Goal: Task Accomplishment & Management: Use online tool/utility

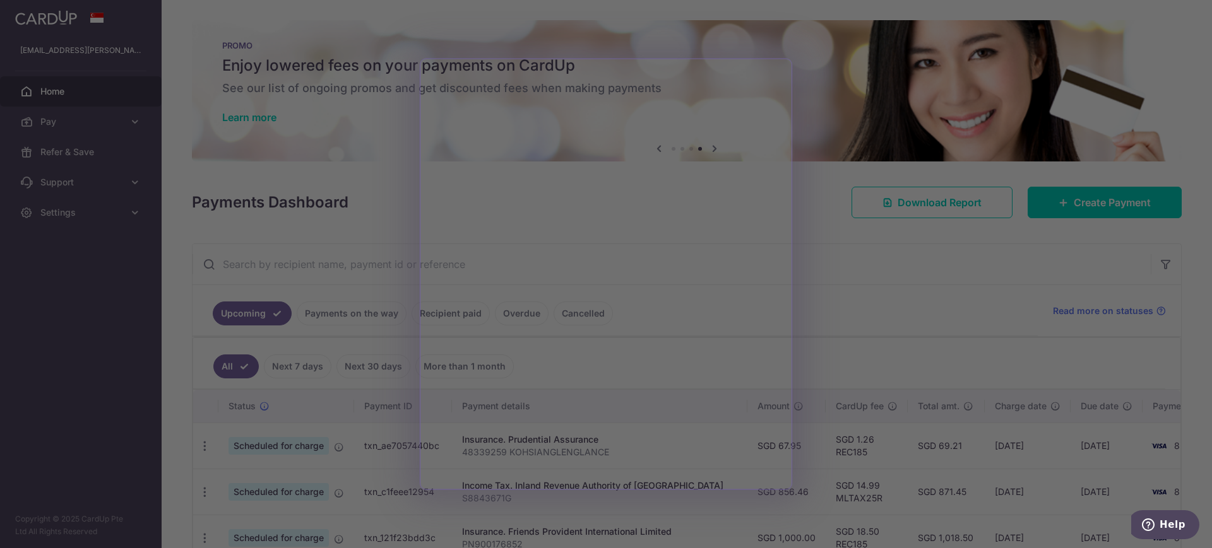
click at [916, 278] on div at bounding box center [612, 277] width 1224 height 554
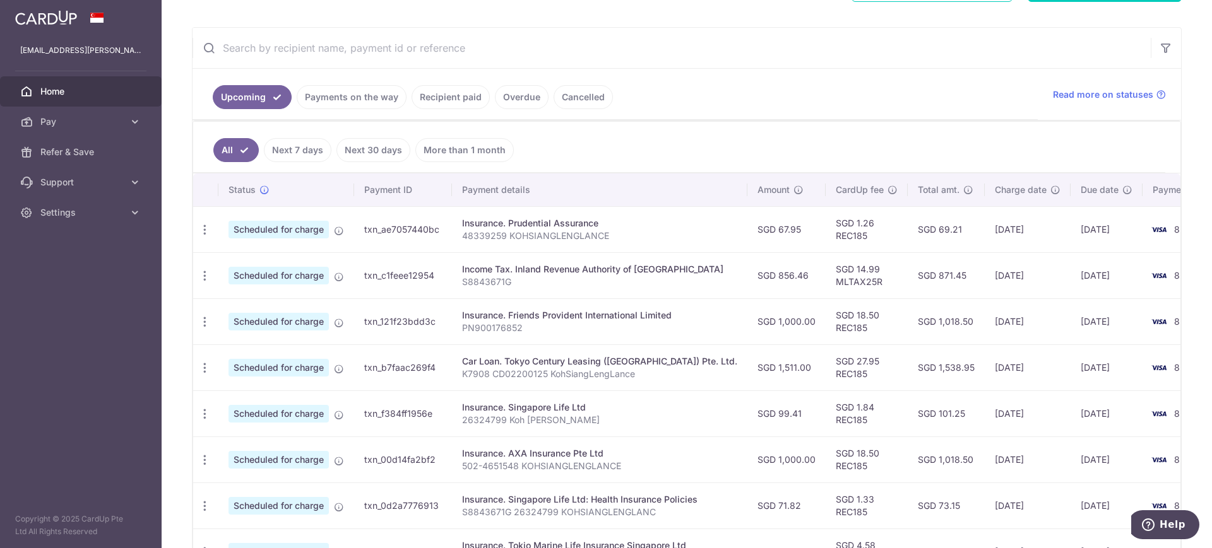
scroll to position [120, 0]
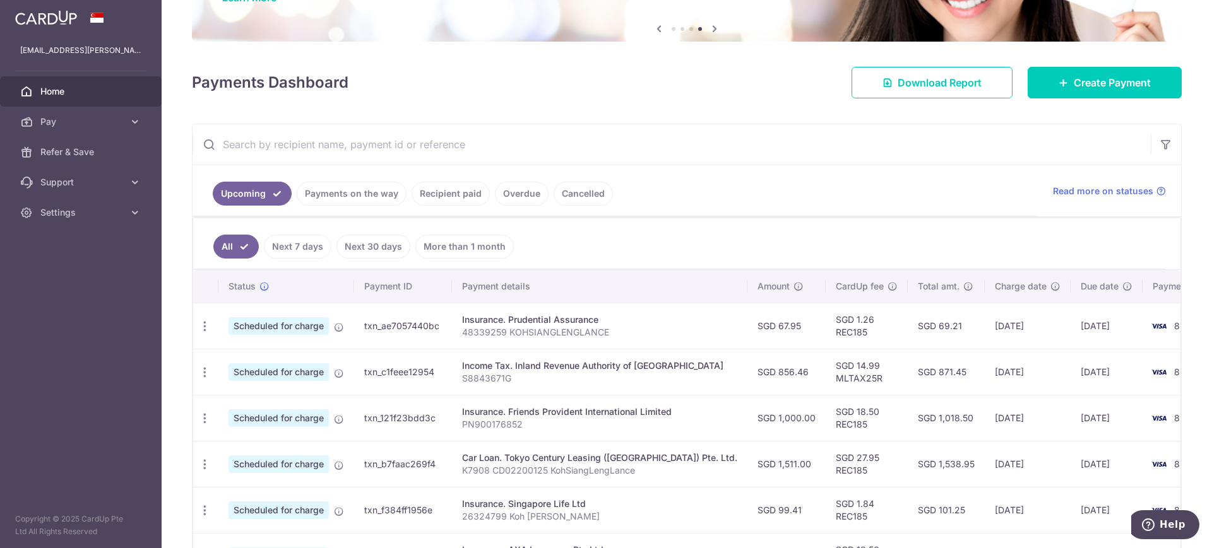
click at [358, 143] on input "text" at bounding box center [671, 144] width 958 height 40
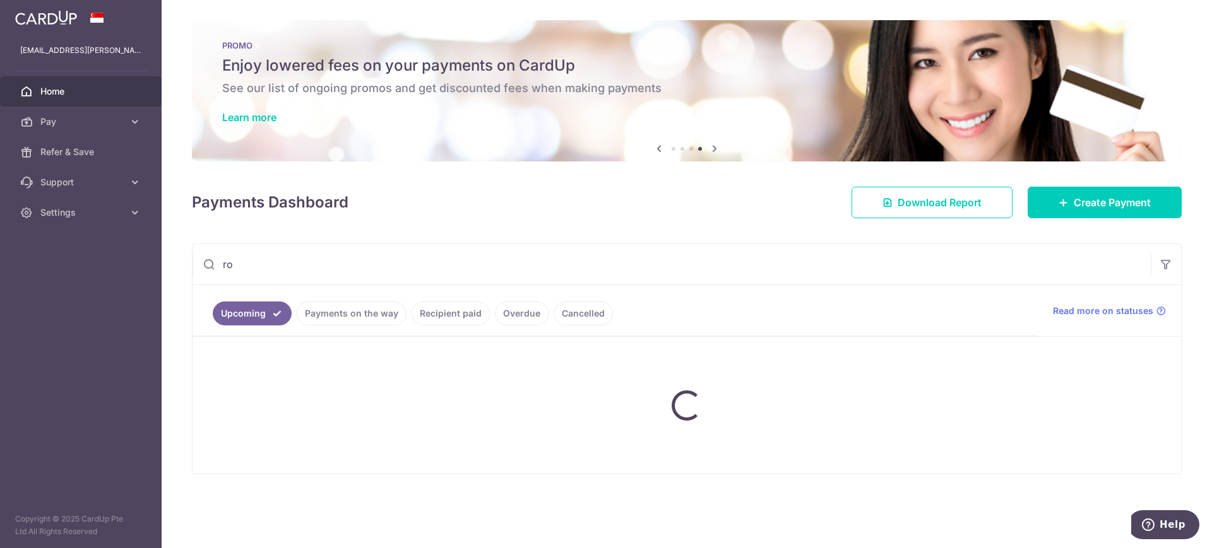
scroll to position [0, 0]
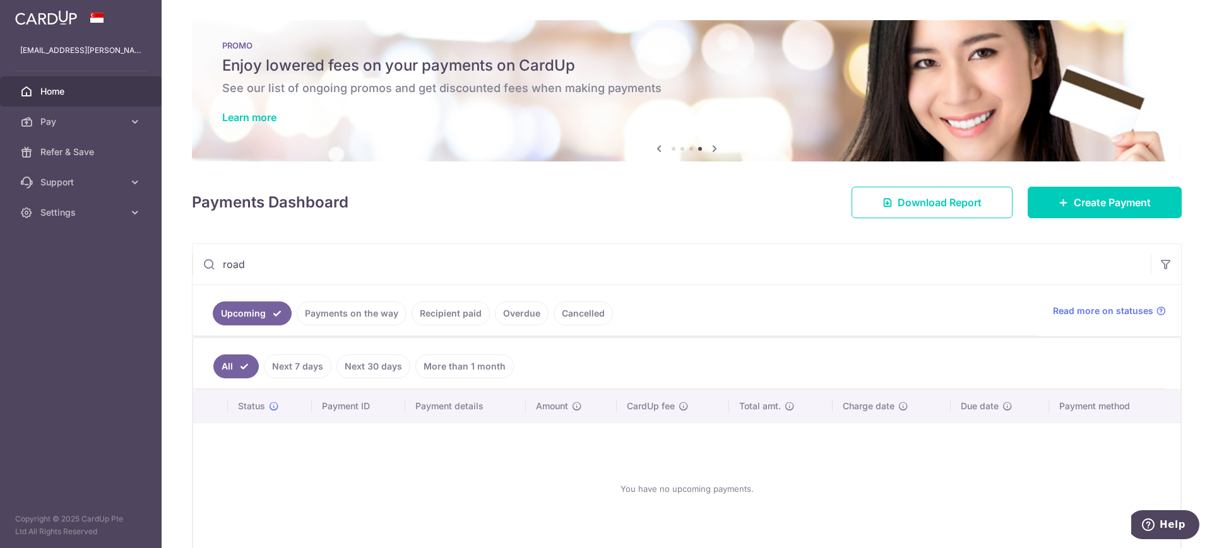
click at [348, 261] on input "road" at bounding box center [671, 264] width 958 height 40
drag, startPoint x: 365, startPoint y: 263, endPoint x: 45, endPoint y: 249, distance: 320.9
click at [45, 249] on main "[EMAIL_ADDRESS][PERSON_NAME][DOMAIN_NAME] Home Pay Payments Recipients Cards Re…" at bounding box center [606, 274] width 1212 height 548
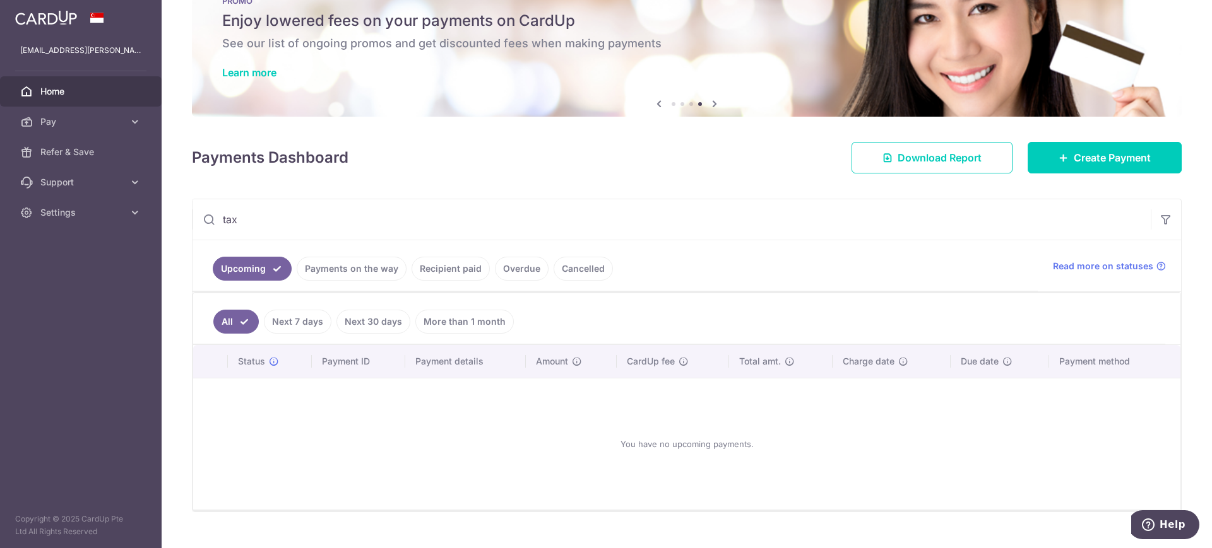
scroll to position [68, 0]
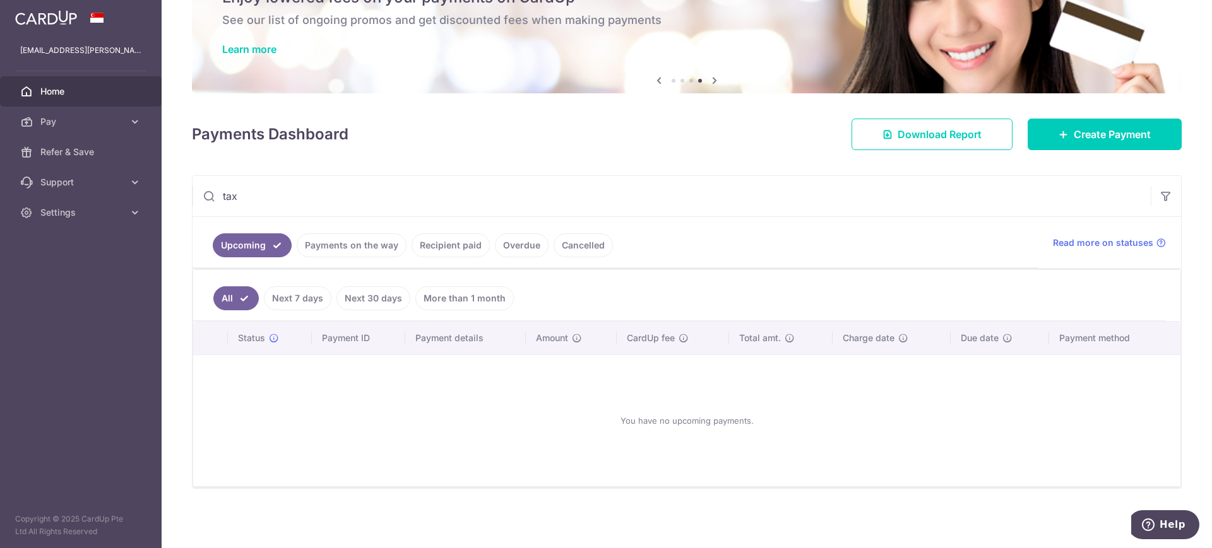
type input "tax"
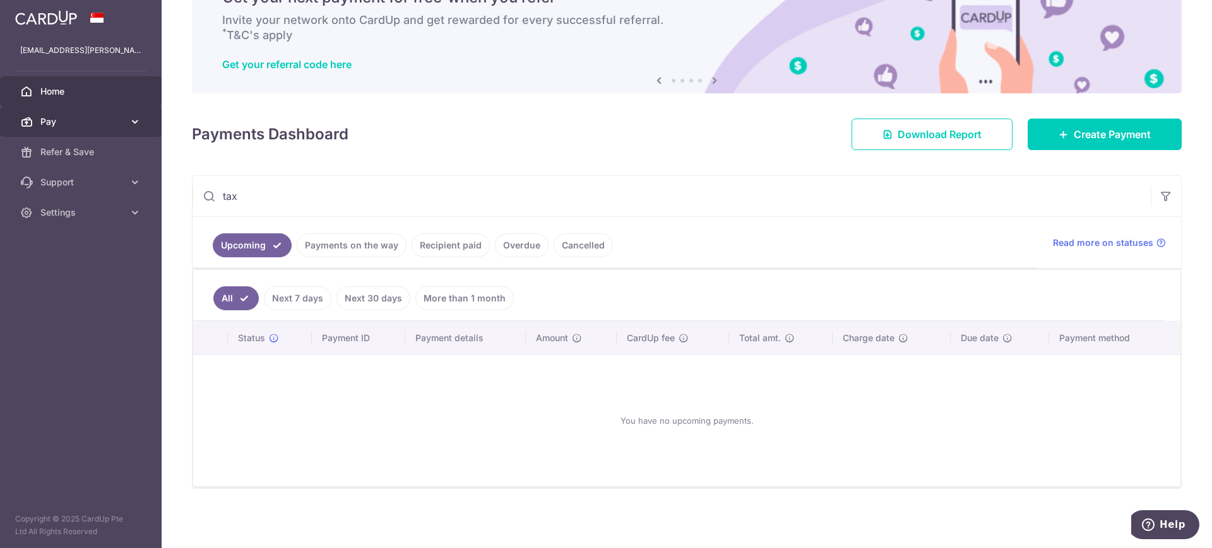
click at [67, 127] on span "Pay" at bounding box center [81, 121] width 83 height 13
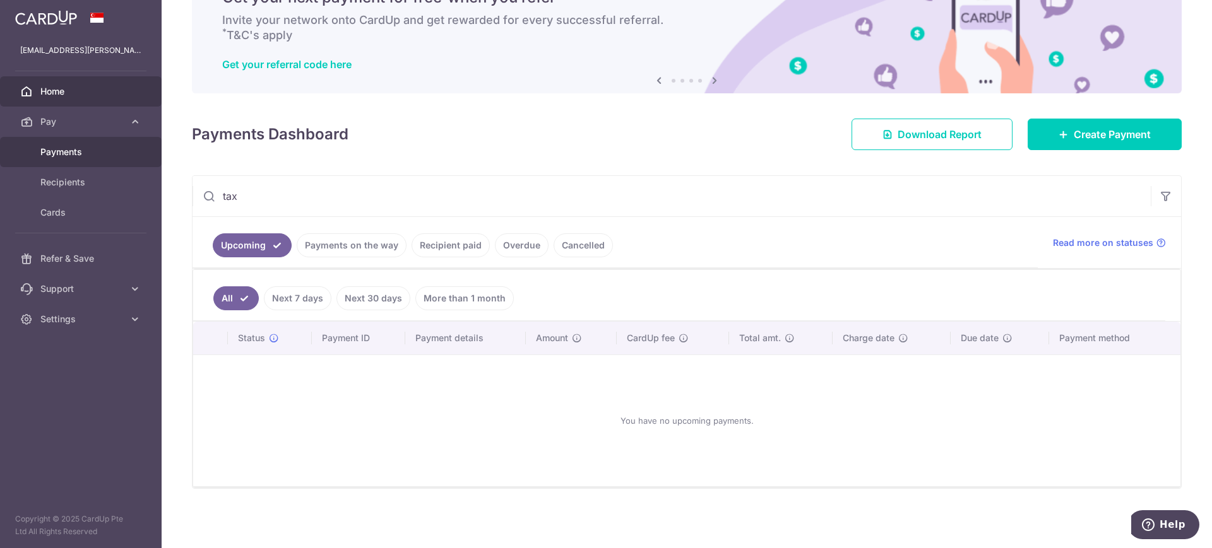
click at [74, 149] on span "Payments" at bounding box center [81, 152] width 83 height 13
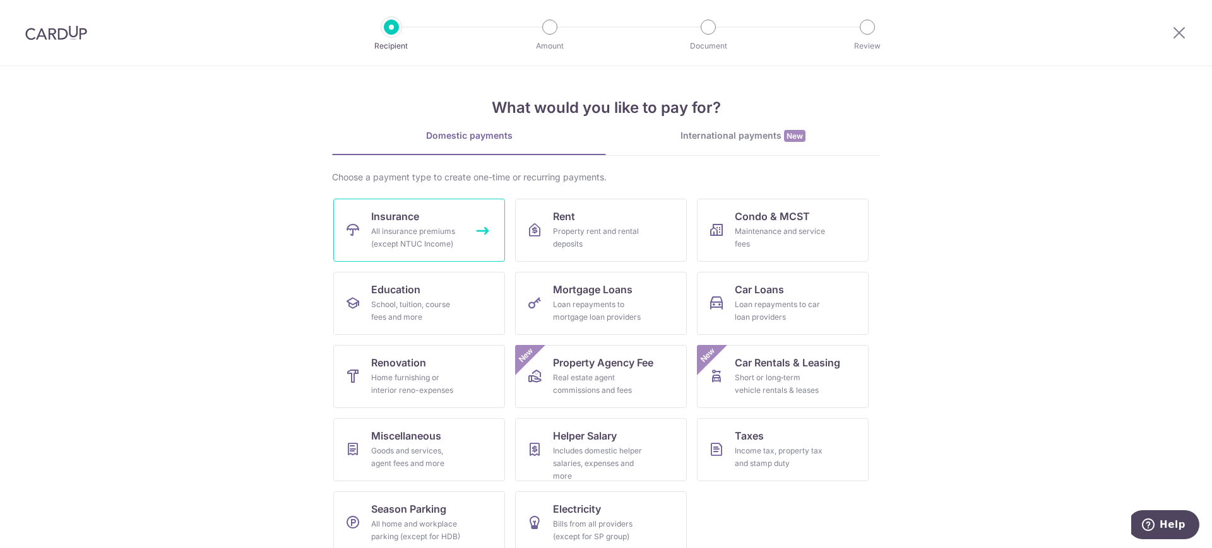
scroll to position [16, 0]
